Goal: Use online tool/utility: Utilize a website feature to perform a specific function

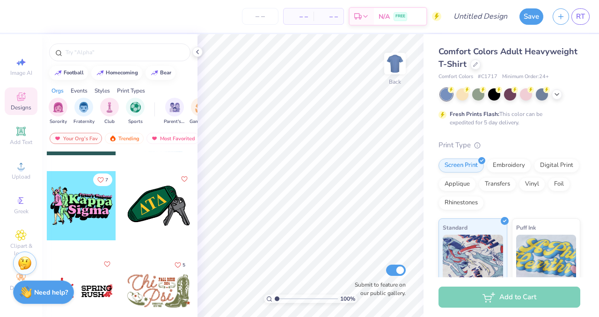
scroll to position [149, 0]
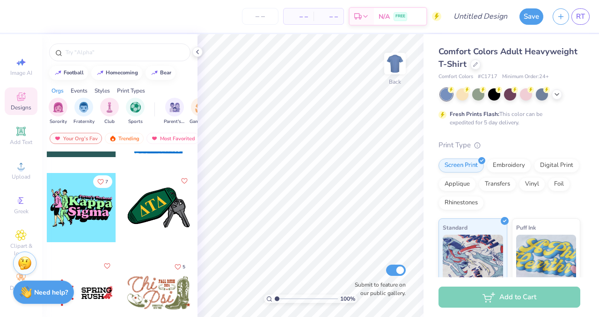
click at [93, 206] on div at bounding box center [81, 207] width 69 height 69
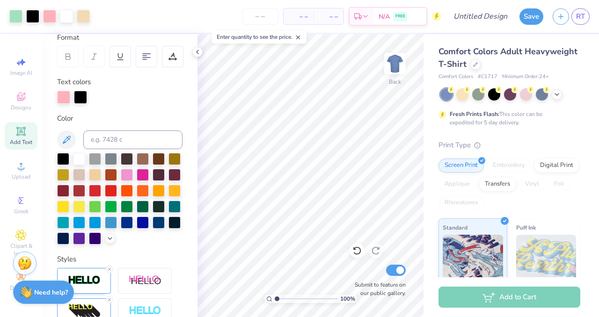
scroll to position [0, 0]
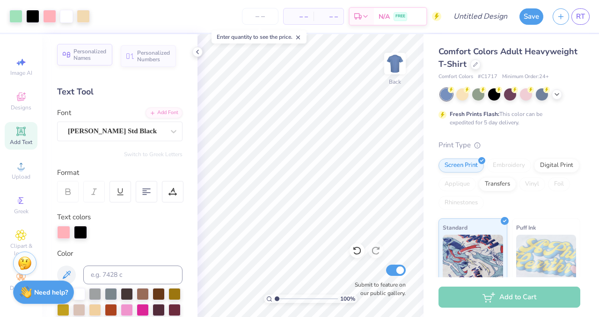
click at [92, 54] on span "Personalized Names" at bounding box center [89, 54] width 33 height 13
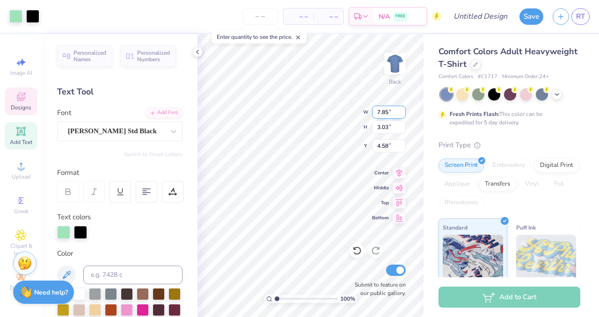
type input "7.85"
type input "3.03"
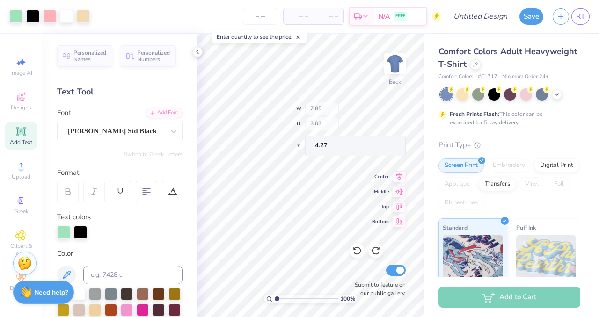
type input "4.34"
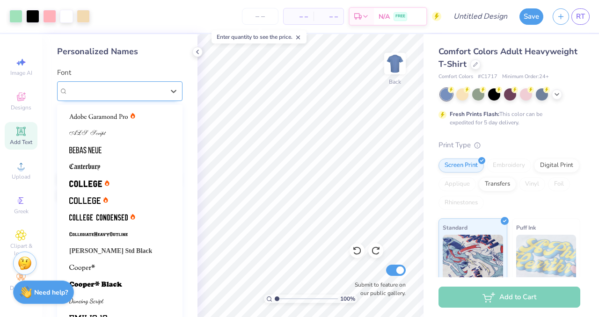
click at [137, 86] on div "Varsity Team" at bounding box center [116, 91] width 98 height 14
click at [118, 248] on span "[PERSON_NAME] Std Black" at bounding box center [110, 251] width 83 height 10
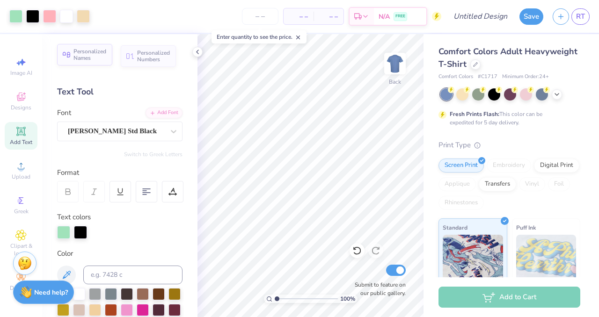
click at [98, 56] on span "Personalized Names" at bounding box center [89, 54] width 33 height 13
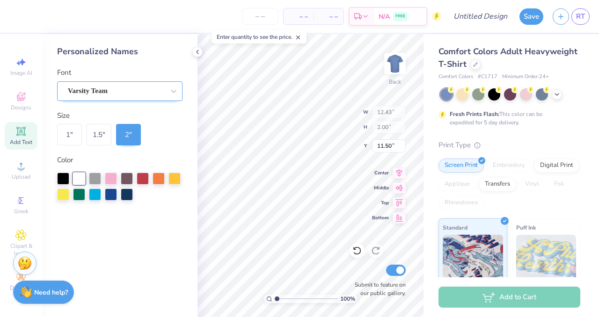
click at [116, 90] on div "Varsity Team" at bounding box center [116, 91] width 98 height 14
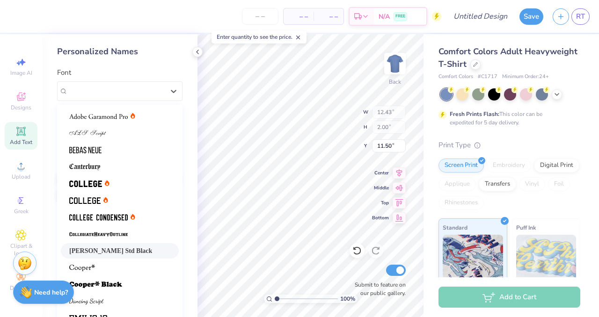
click at [115, 250] on span "[PERSON_NAME] Std Black" at bounding box center [110, 251] width 83 height 10
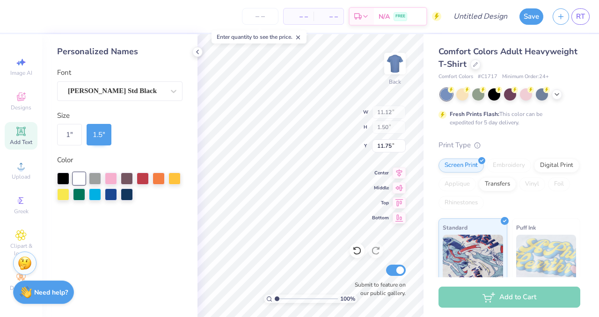
type input "11.12"
type input "1.50"
click at [373, 147] on div "100 % Back W 11.12 11.12 " H 1.50 1.50 " Y 11.75 11.75 " Center Middle Top Bott…" at bounding box center [310, 175] width 226 height 283
type input "6.86"
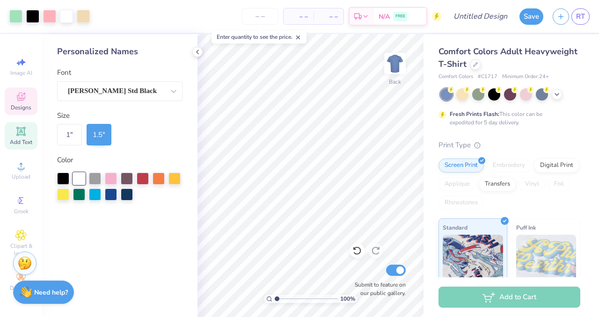
click at [25, 91] on icon at bounding box center [20, 96] width 11 height 11
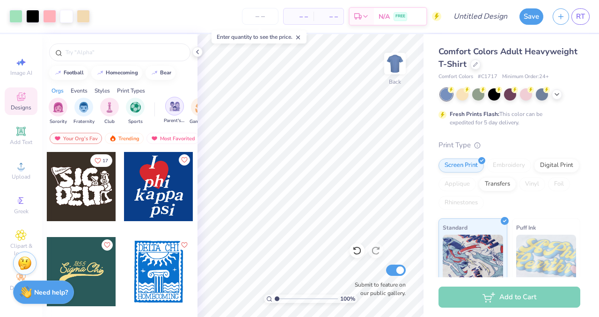
click at [175, 108] on img "filter for Parent's Weekend" at bounding box center [174, 106] width 11 height 11
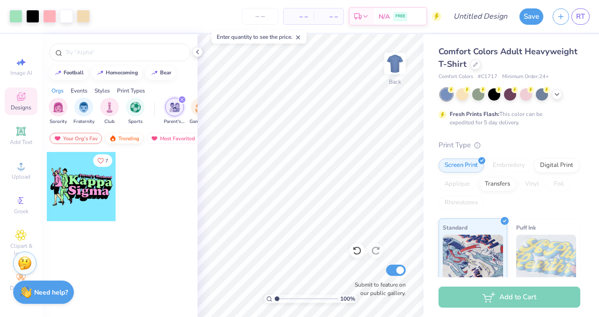
click at [130, 134] on div "Trending" at bounding box center [124, 138] width 39 height 11
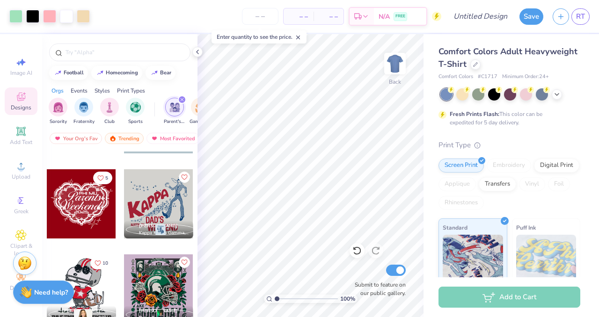
scroll to position [1259, 0]
click at [99, 170] on div at bounding box center [81, 204] width 69 height 69
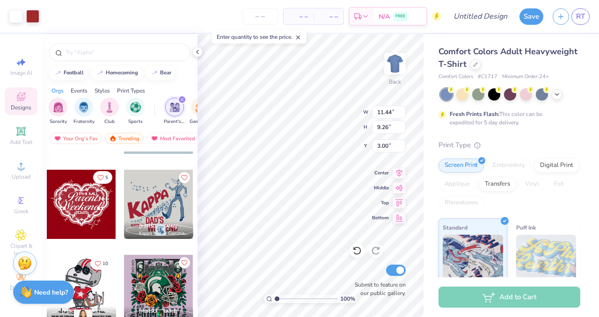
click at [99, 177] on icon "Like" at bounding box center [100, 177] width 7 height 7
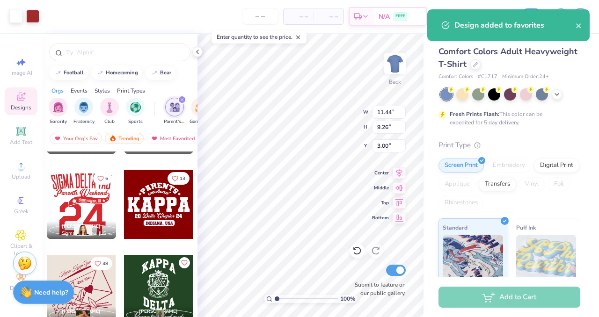
scroll to position [1515, 0]
